Goal: Information Seeking & Learning: Learn about a topic

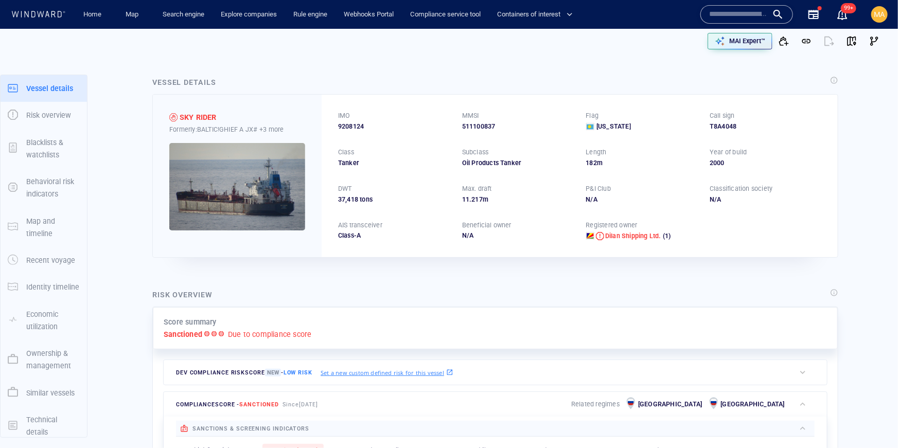
scroll to position [60, 0]
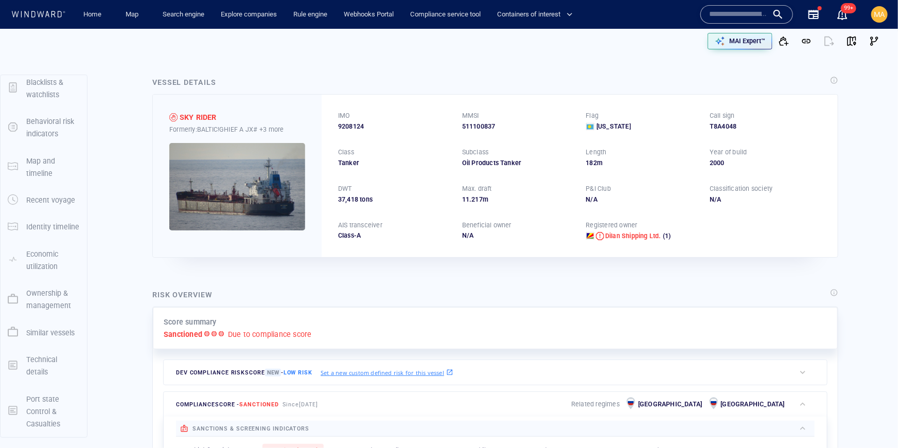
click at [36, 409] on p "Port state Control & Casualties" at bounding box center [52, 412] width 53 height 38
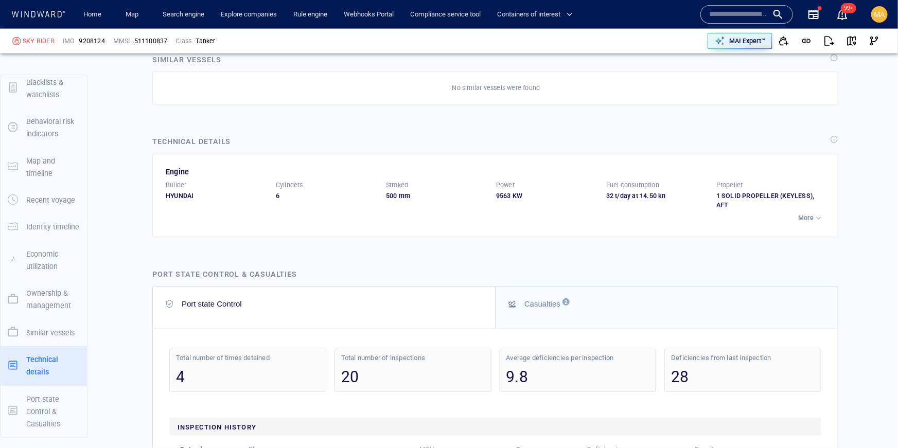
scroll to position [2900, 0]
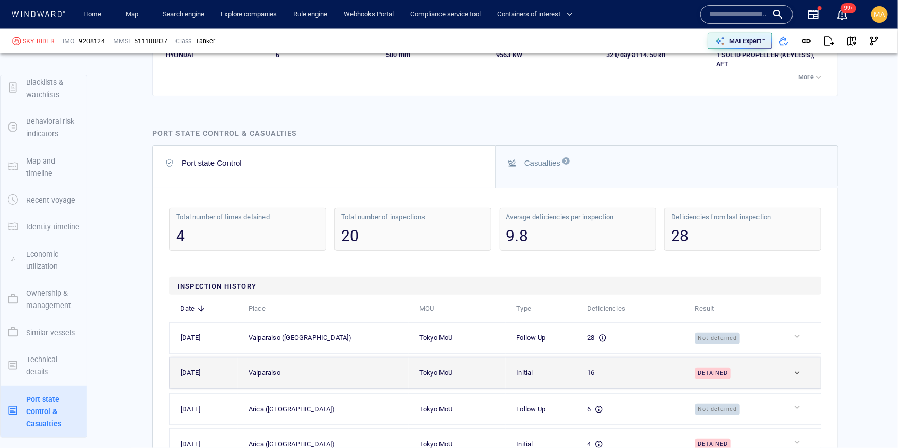
click at [792, 373] on td at bounding box center [801, 373] width 40 height 31
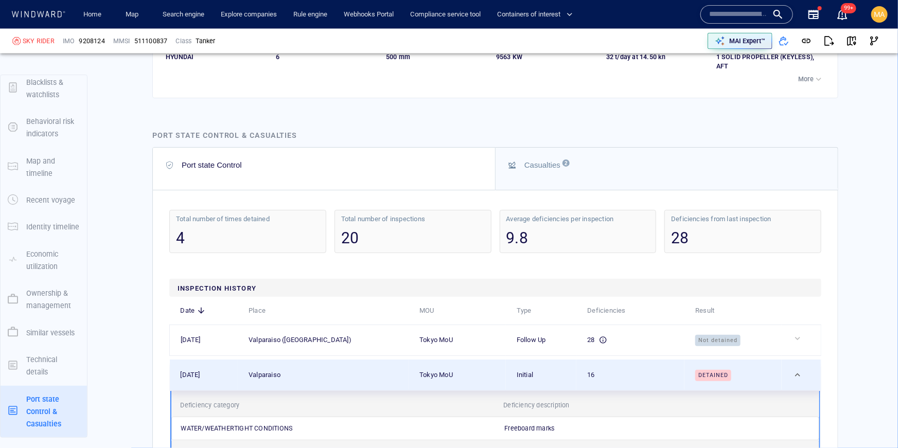
scroll to position [2897, 0]
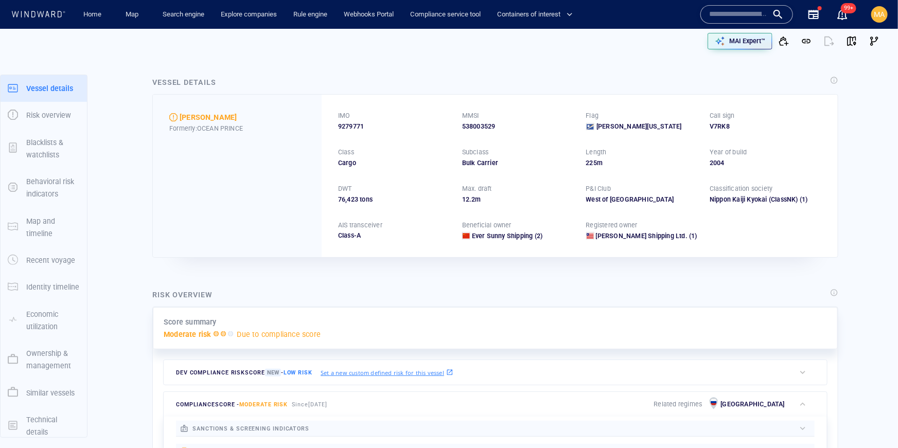
scroll to position [60, 0]
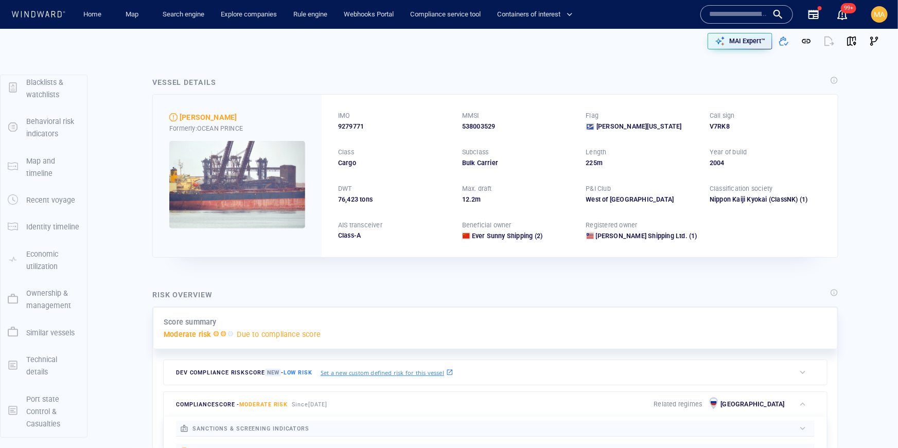
click at [36, 411] on p "Port state Control & Casualties" at bounding box center [52, 412] width 53 height 38
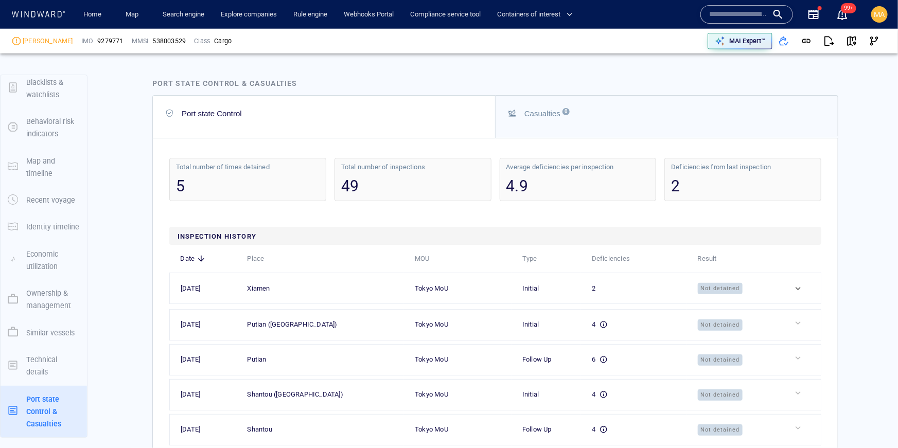
scroll to position [2627, 0]
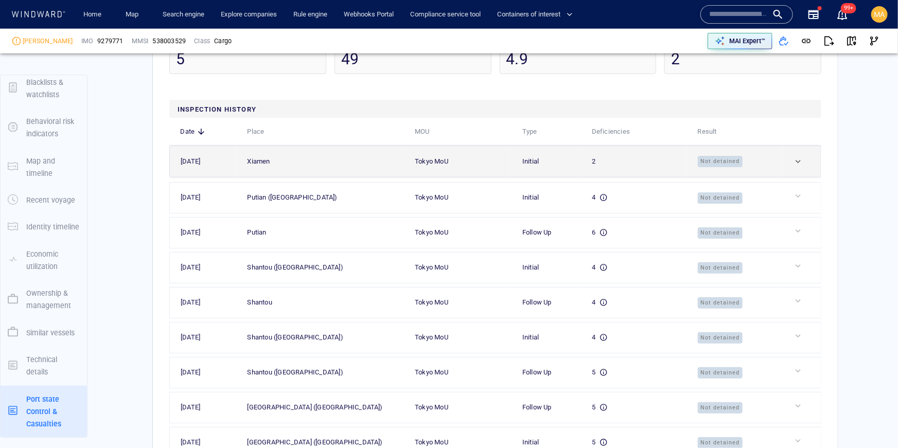
click at [799, 177] on td at bounding box center [801, 161] width 39 height 31
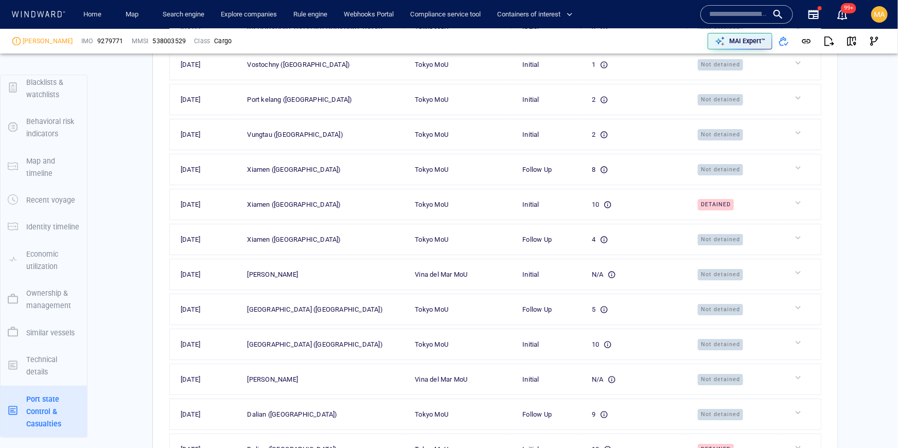
scroll to position [3782, 0]
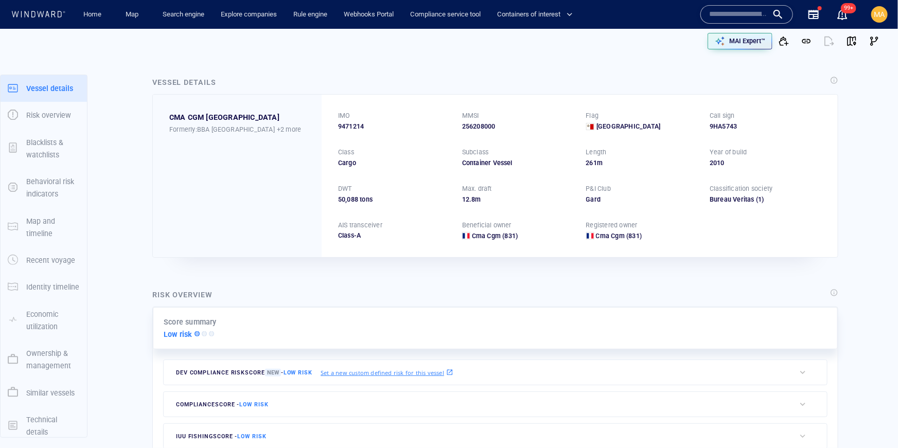
scroll to position [60, 0]
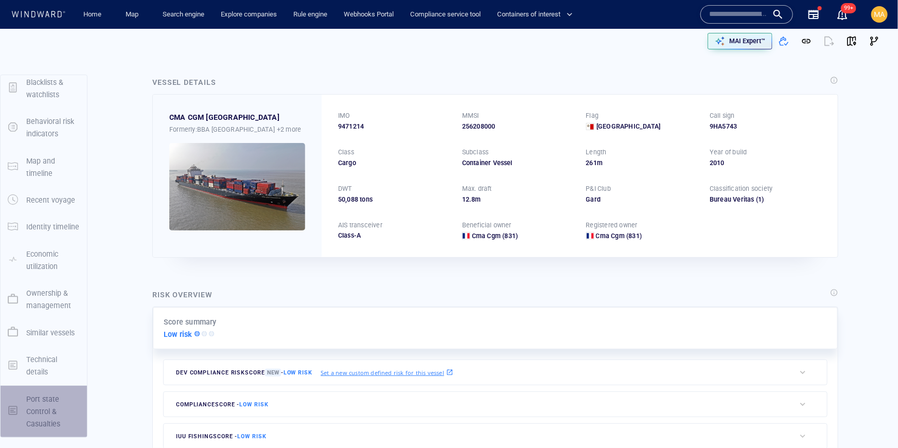
click at [37, 409] on p "Port state Control & Casualties" at bounding box center [52, 412] width 53 height 38
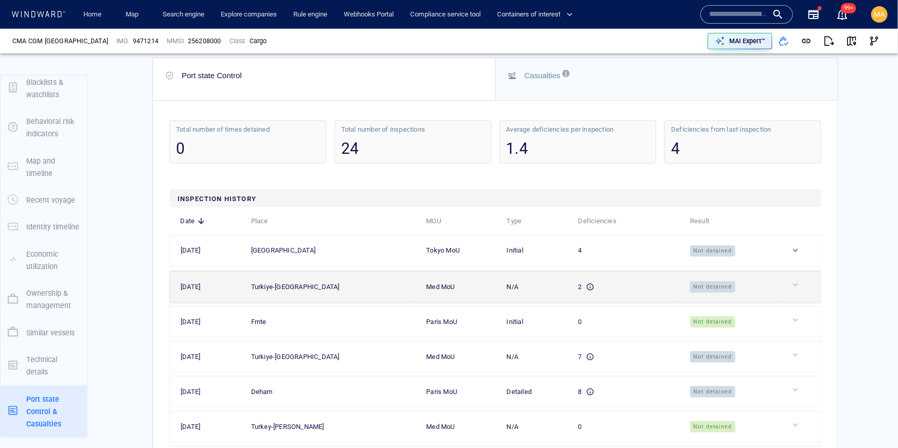
scroll to position [2412, 0]
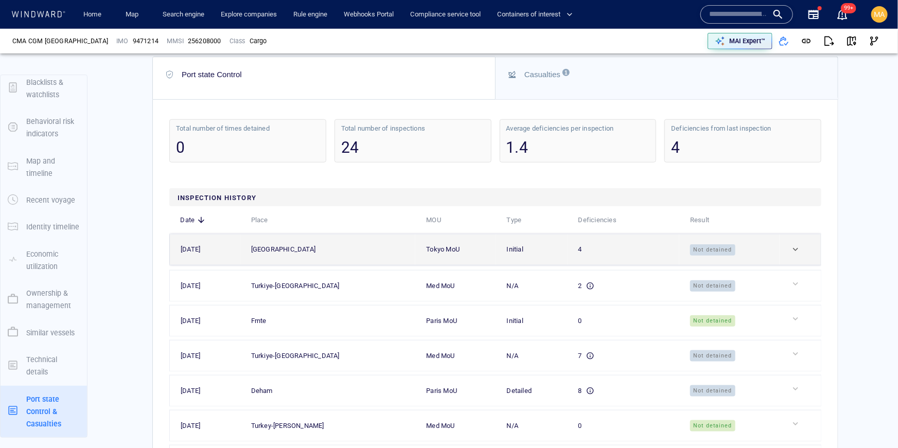
click at [797, 245] on div at bounding box center [804, 249] width 28 height 10
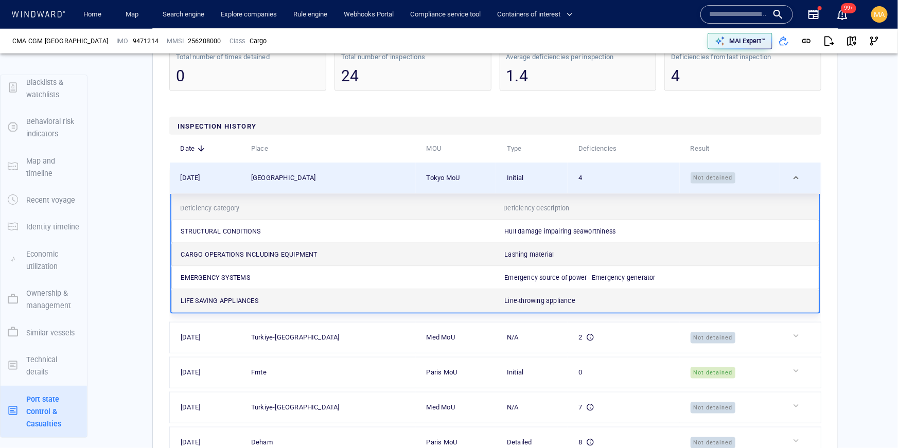
scroll to position [2486, 0]
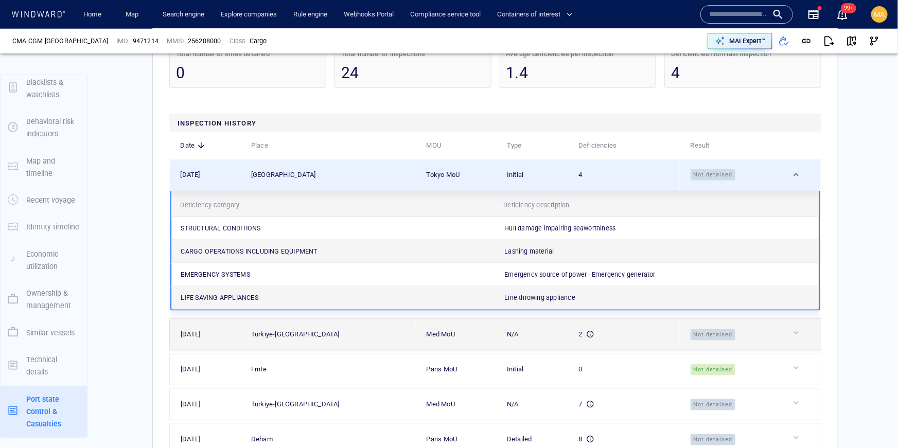
click at [773, 329] on div "Not detained" at bounding box center [733, 335] width 87 height 12
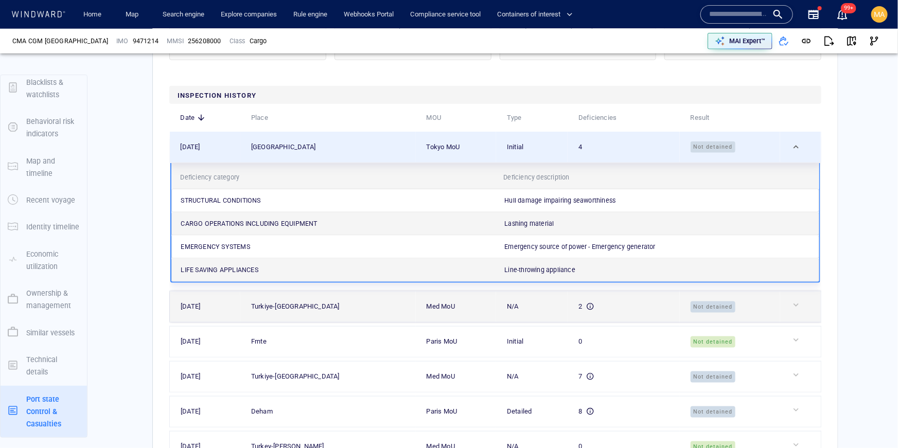
scroll to position [2516, 0]
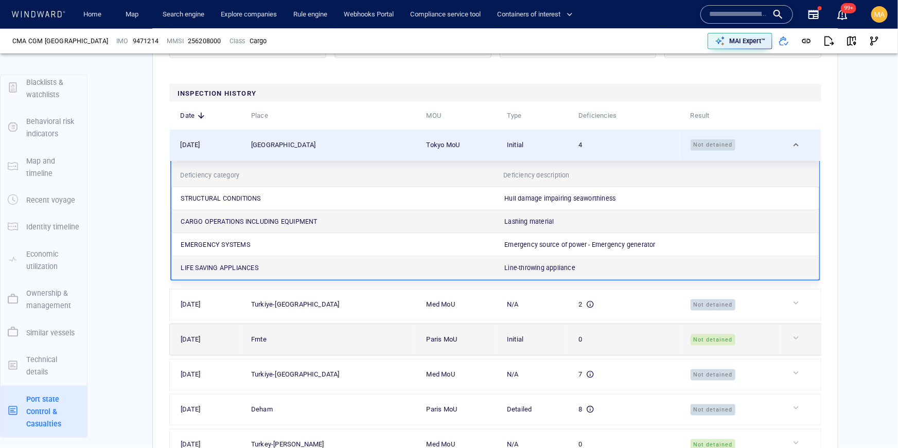
click at [780, 338] on td at bounding box center [800, 339] width 41 height 31
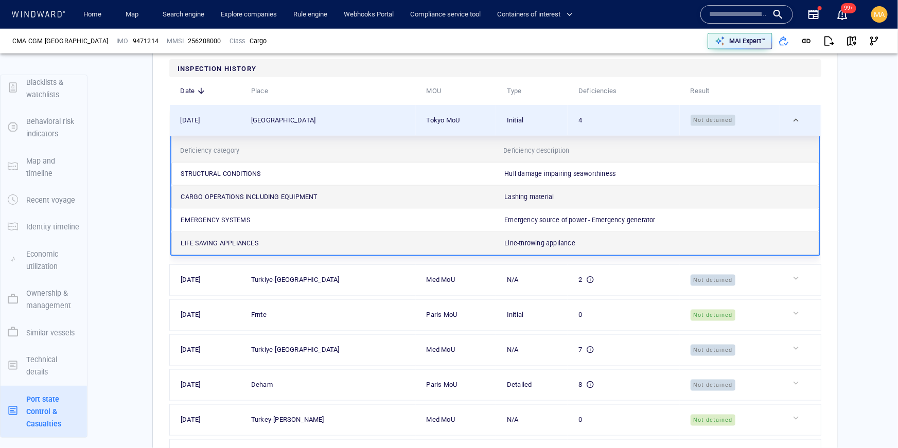
scroll to position [2542, 0]
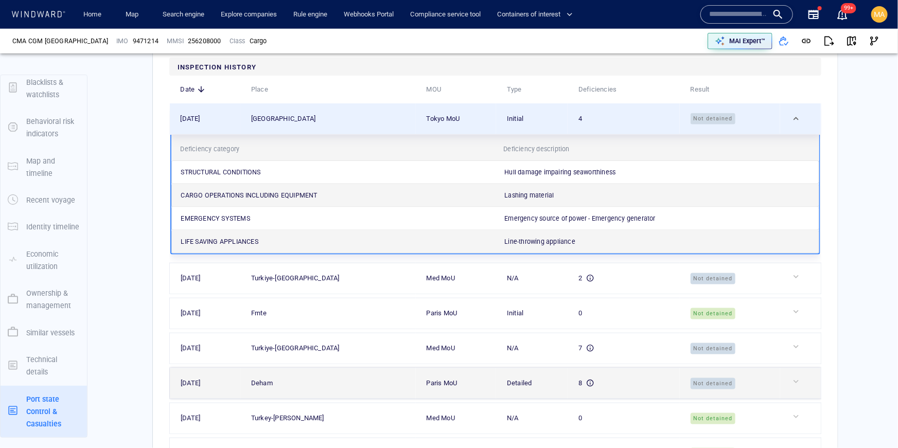
click at [510, 378] on div "Detailed" at bounding box center [536, 383] width 58 height 11
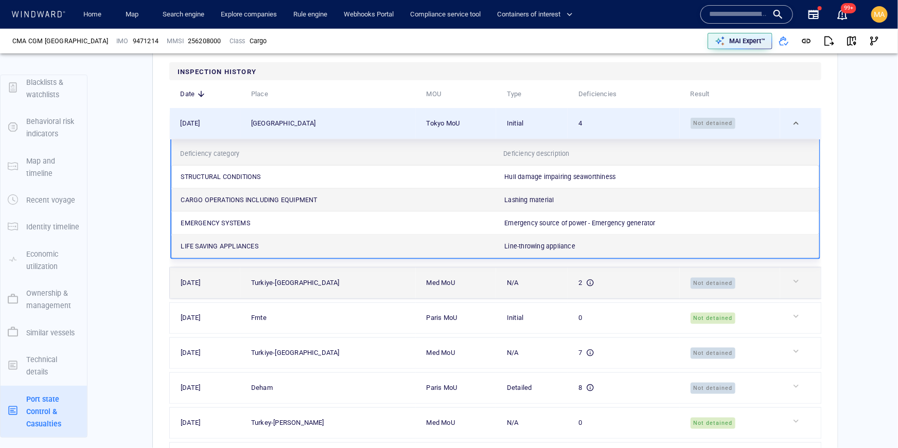
scroll to position [2535, 0]
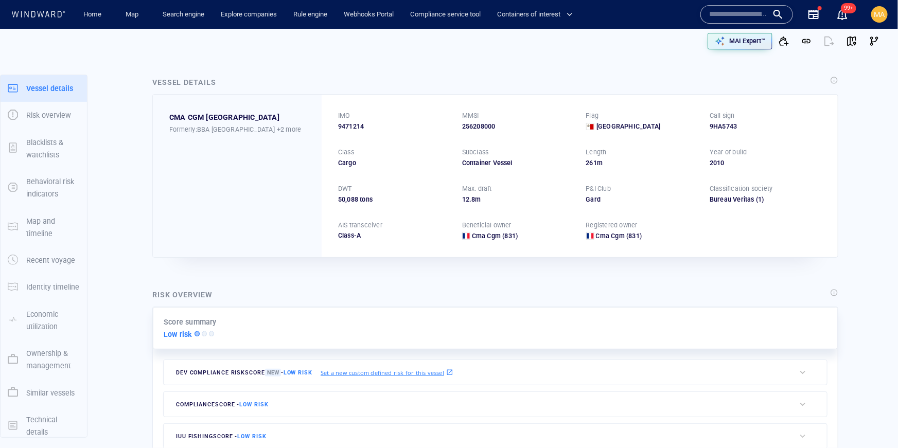
scroll to position [60, 0]
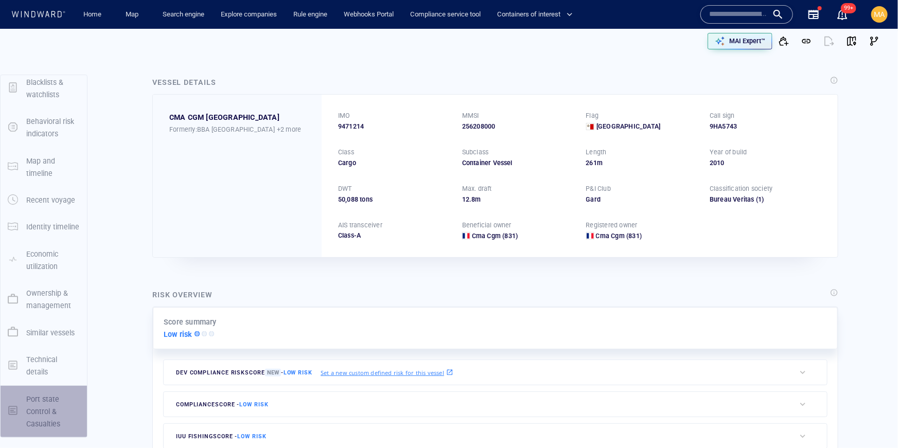
click at [41, 398] on p "Port state Control & Casualties" at bounding box center [52, 412] width 53 height 38
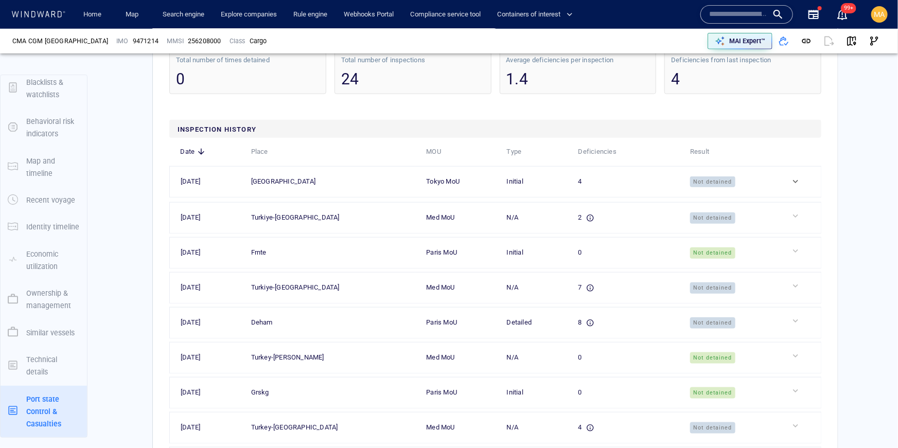
scroll to position [2429, 0]
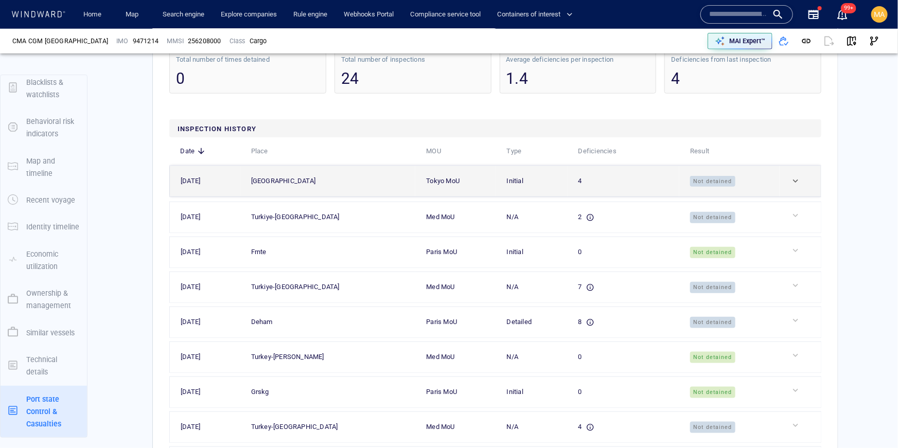
click at [794, 182] on div at bounding box center [804, 181] width 28 height 10
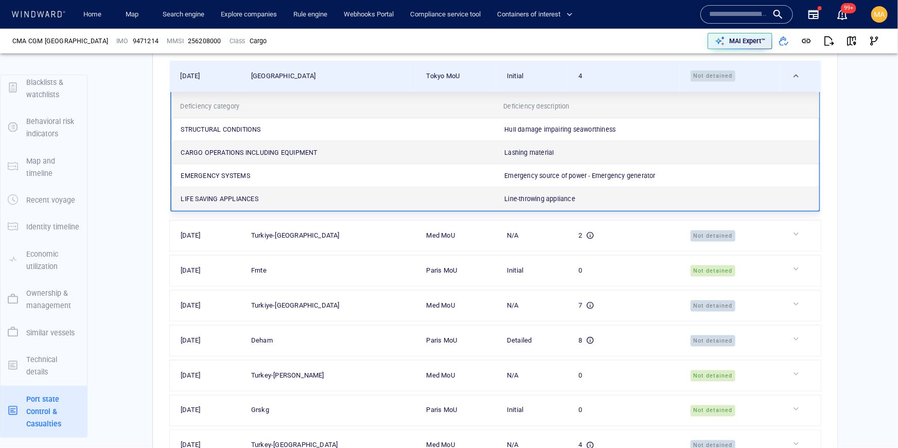
scroll to position [2556, 0]
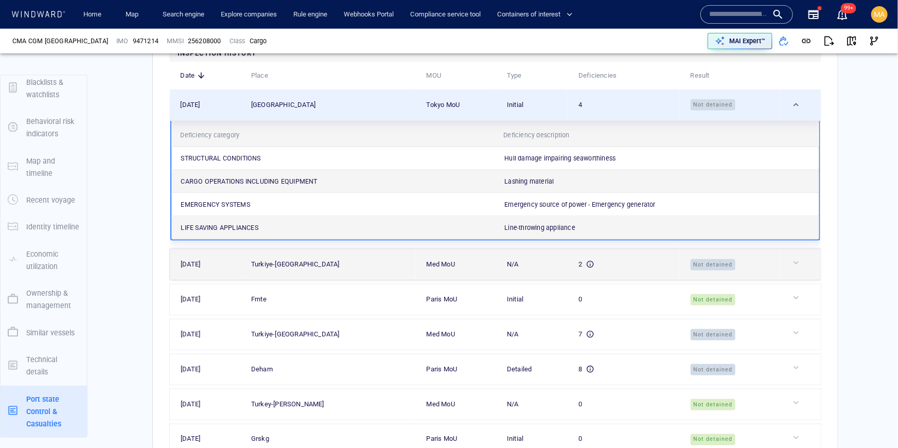
click at [747, 261] on div "Not detained" at bounding box center [733, 265] width 87 height 12
click at [507, 260] on div "N/A" at bounding box center [536, 264] width 58 height 11
click at [586, 260] on icon at bounding box center [590, 264] width 8 height 8
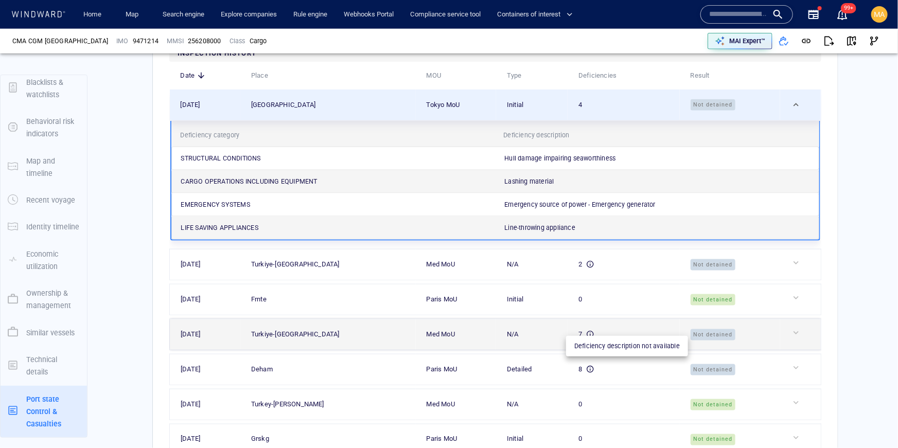
click at [586, 333] on icon at bounding box center [590, 334] width 8 height 8
click at [507, 330] on div "N/A" at bounding box center [536, 334] width 58 height 11
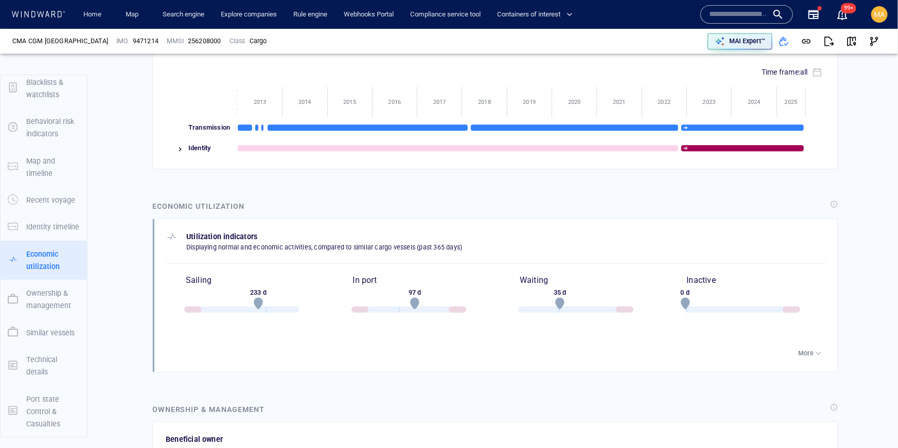
scroll to position [1164, 0]
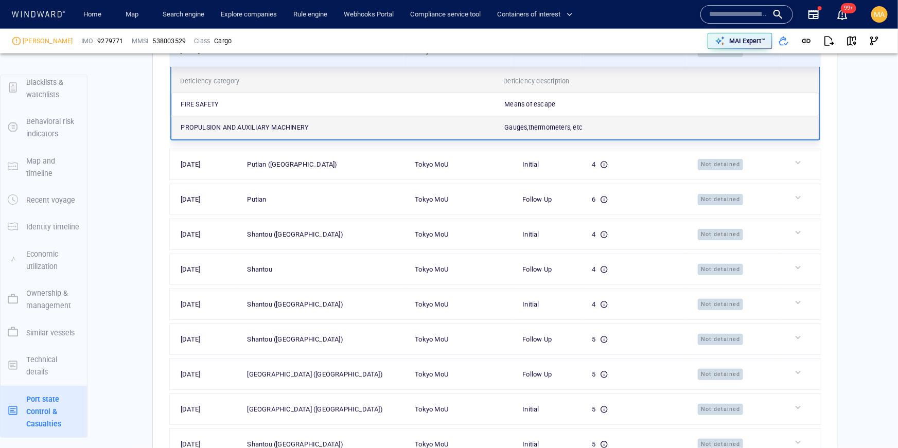
scroll to position [2739, 0]
